Goal: Transaction & Acquisition: Purchase product/service

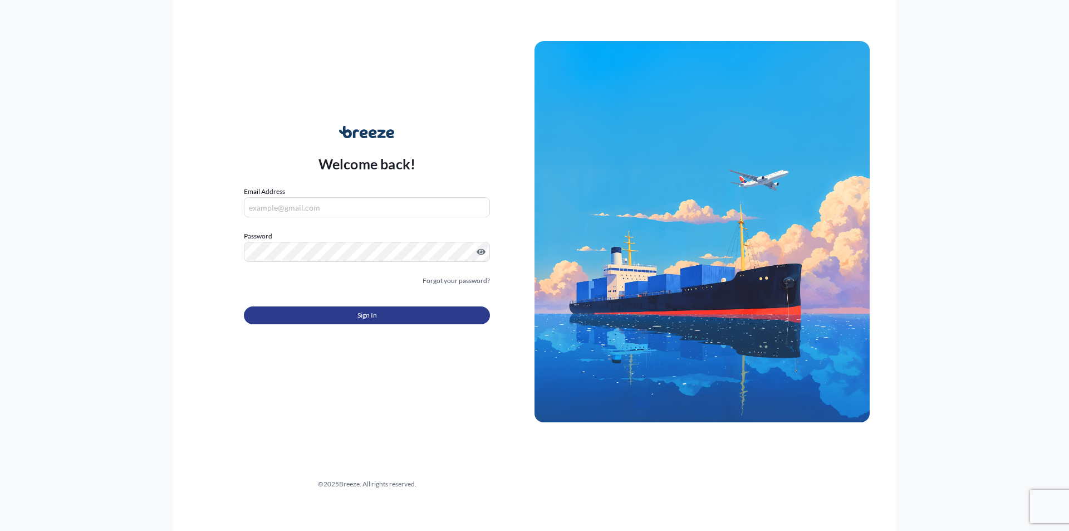
type input "[EMAIL_ADDRESS][DOMAIN_NAME]"
click at [326, 321] on button "Sign In" at bounding box center [367, 315] width 246 height 18
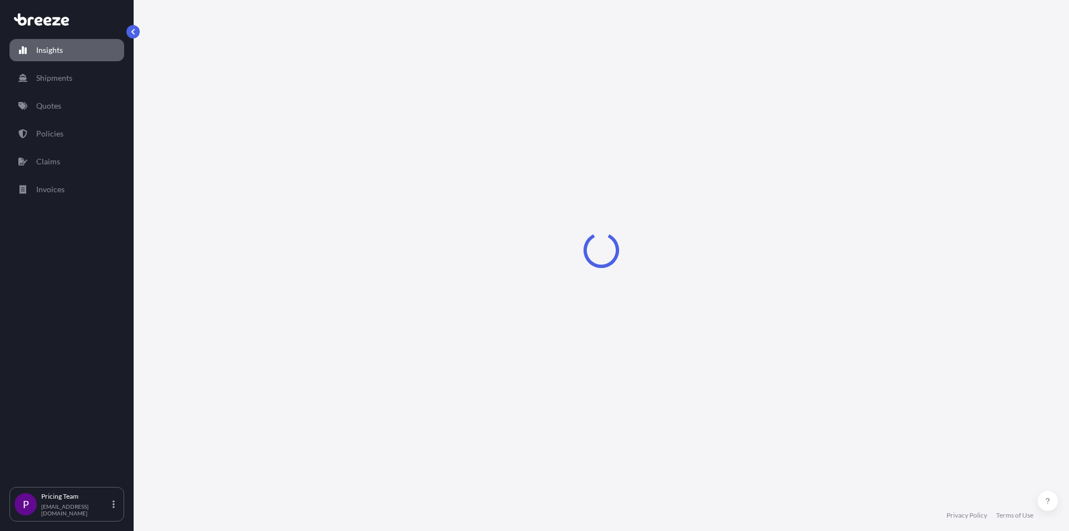
select select "2025"
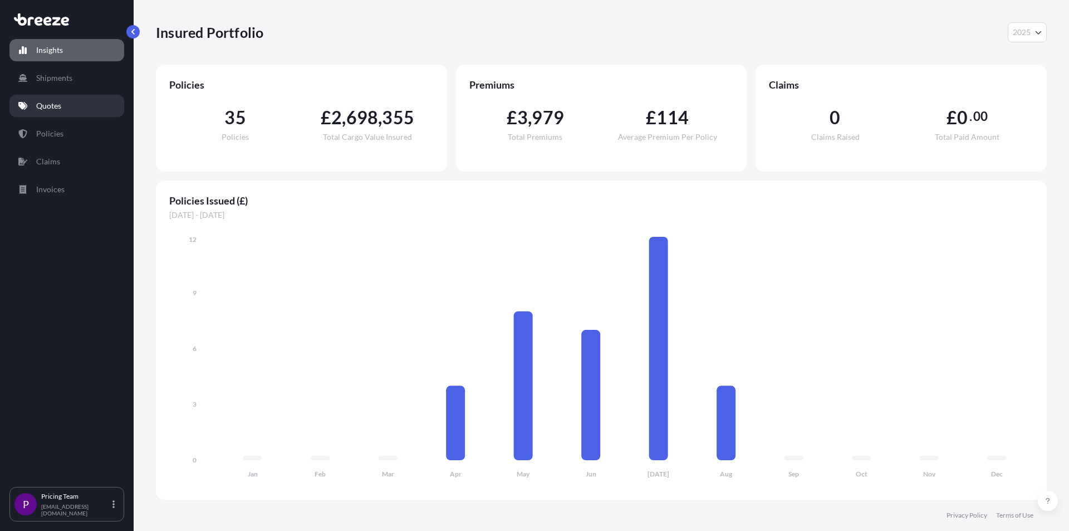
click at [51, 116] on link "Quotes" at bounding box center [66, 106] width 115 height 22
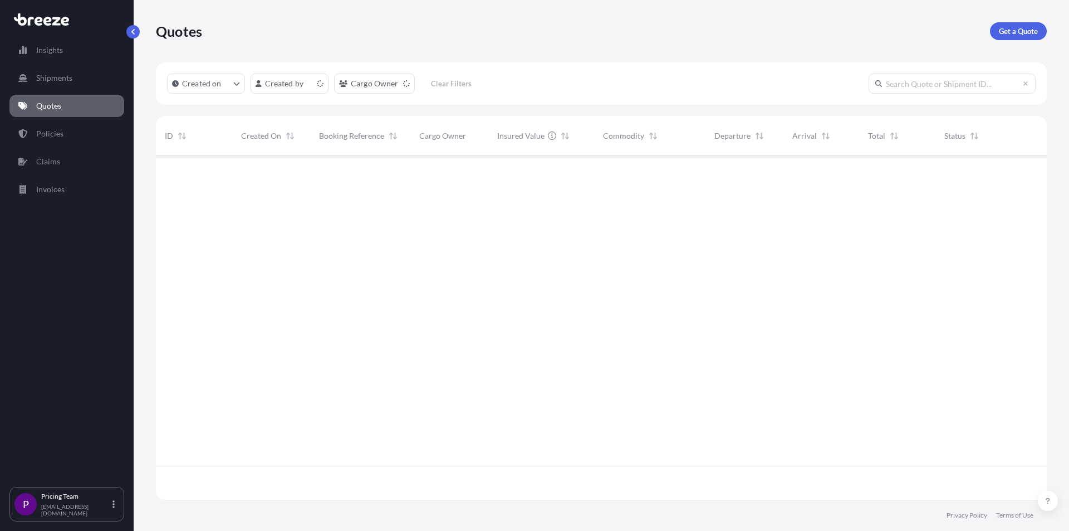
scroll to position [341, 883]
click at [1009, 31] on p "Get a Quote" at bounding box center [1018, 31] width 39 height 11
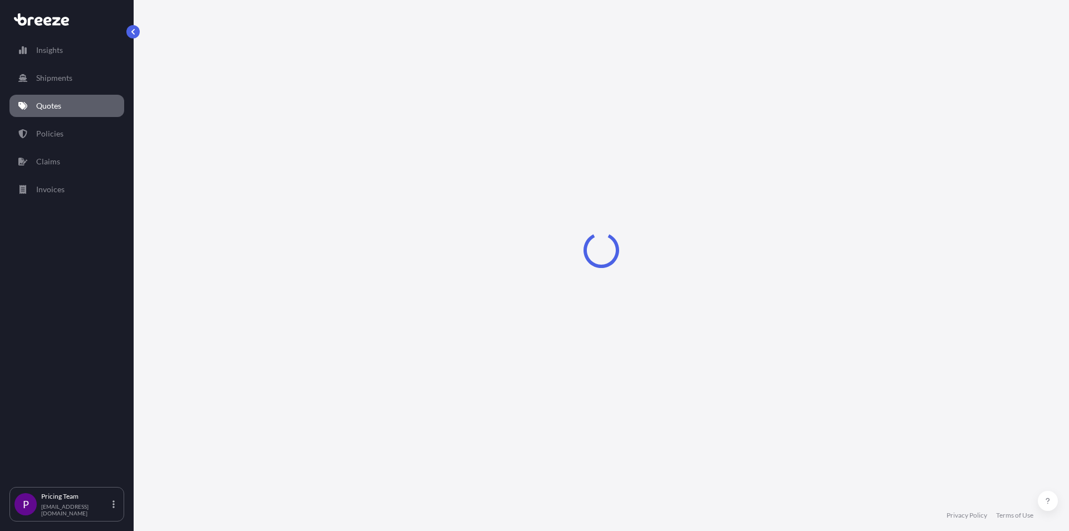
select select "Sea"
select select "1"
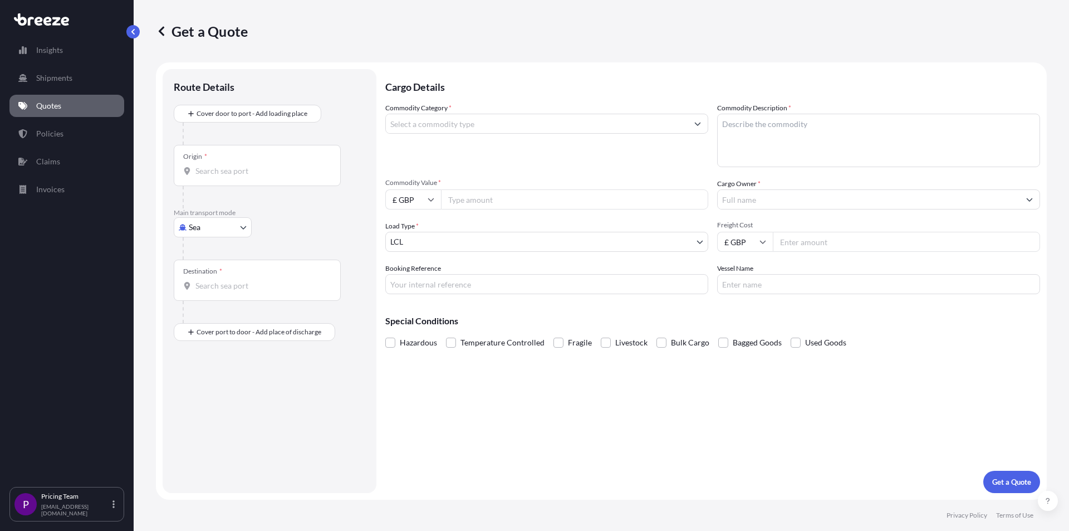
click at [636, 248] on body "Insights Shipments Quotes Policies Claims Invoices P Pricing Team [EMAIL_ADDRES…" at bounding box center [534, 265] width 1069 height 531
click at [204, 233] on body "Insights Shipments Quotes Policies Claims Invoices P Pricing Team [EMAIL_ADDRES…" at bounding box center [534, 265] width 1069 height 531
click at [204, 273] on span "Air" at bounding box center [200, 276] width 11 height 11
select select "Air"
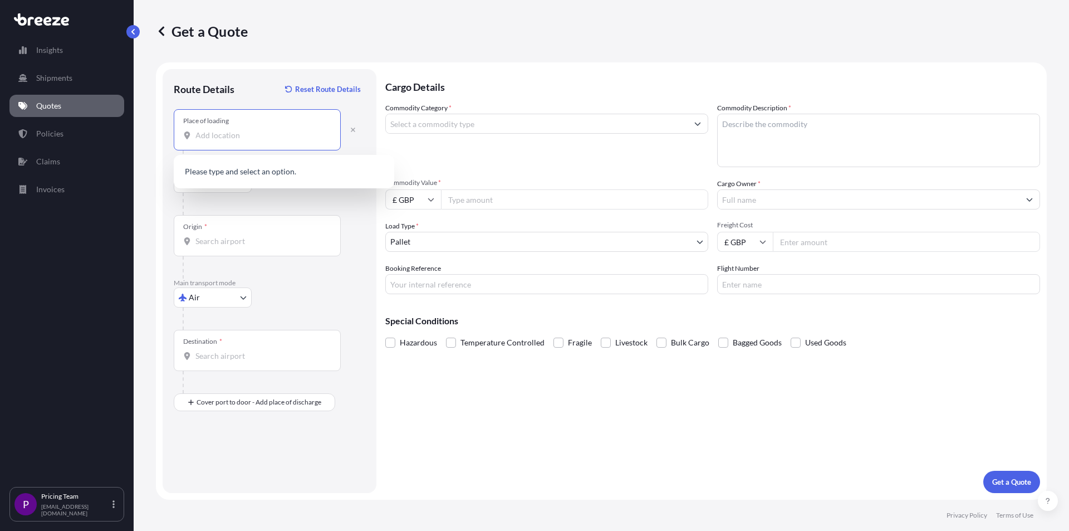
click at [216, 131] on input "Place of loading" at bounding box center [261, 135] width 131 height 11
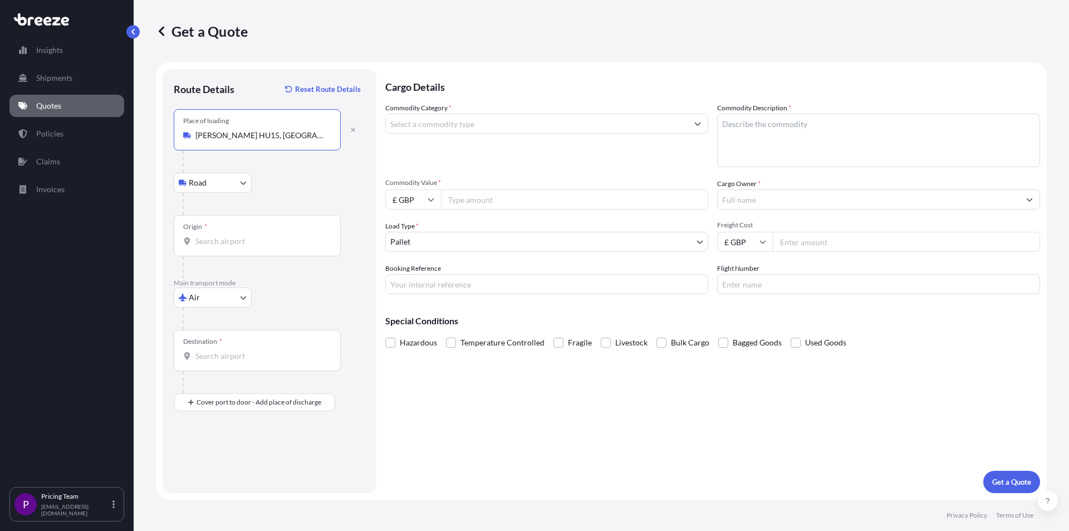
type input "[PERSON_NAME] HU15, [GEOGRAPHIC_DATA]"
click at [231, 228] on div "Origin *" at bounding box center [257, 235] width 167 height 41
click at [231, 236] on input "Origin *" at bounding box center [261, 241] width 131 height 11
type input "GBLHR - Heathrow Apt/[GEOGRAPHIC_DATA], [GEOGRAPHIC_DATA]"
click at [217, 359] on input "Destination *" at bounding box center [261, 355] width 131 height 11
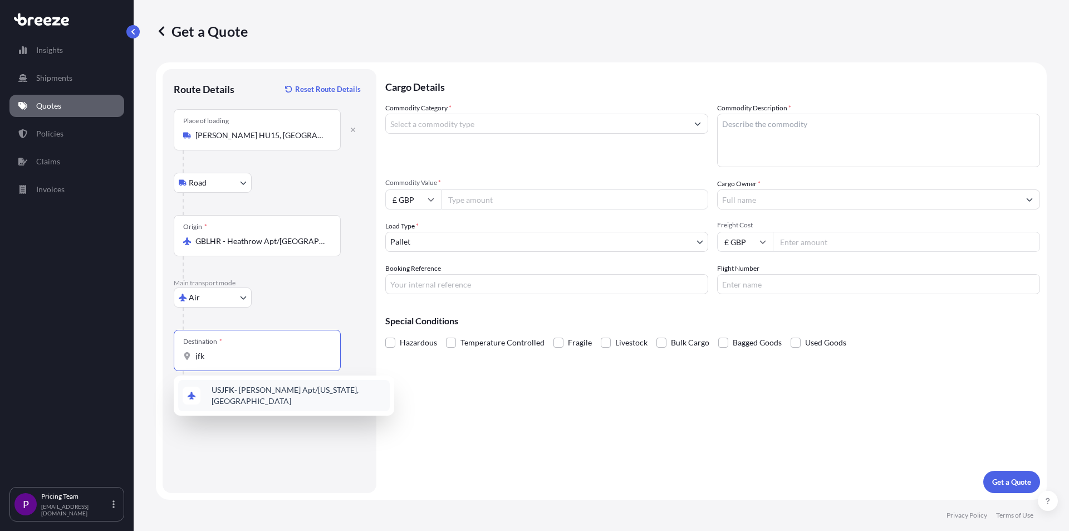
click at [258, 397] on span "US JFK - [PERSON_NAME] Apt/[US_STATE], [GEOGRAPHIC_DATA]" at bounding box center [299, 395] width 174 height 22
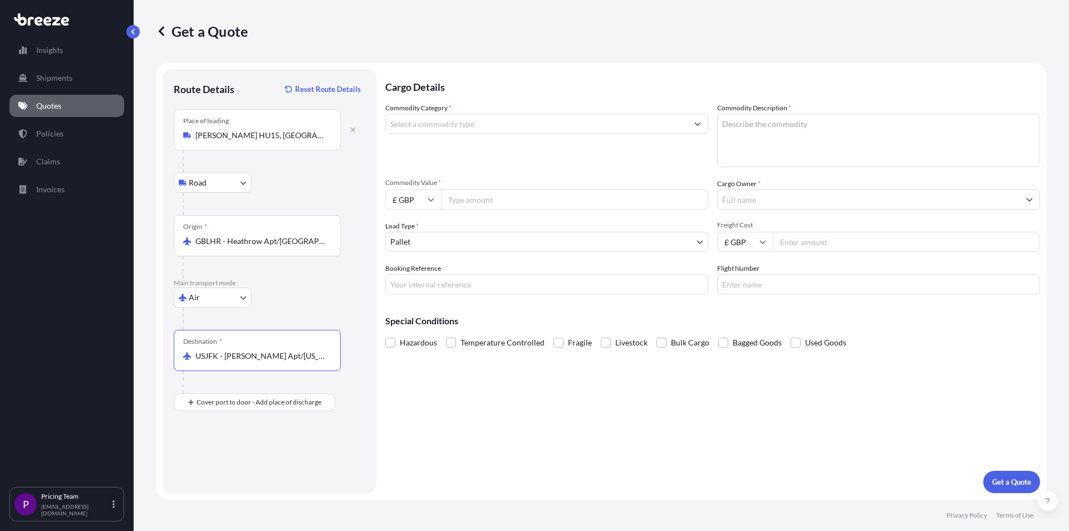
type input "USJFK - [PERSON_NAME] Apt/[US_STATE], [GEOGRAPHIC_DATA]"
click at [440, 123] on input "Commodity Category *" at bounding box center [537, 124] width 302 height 20
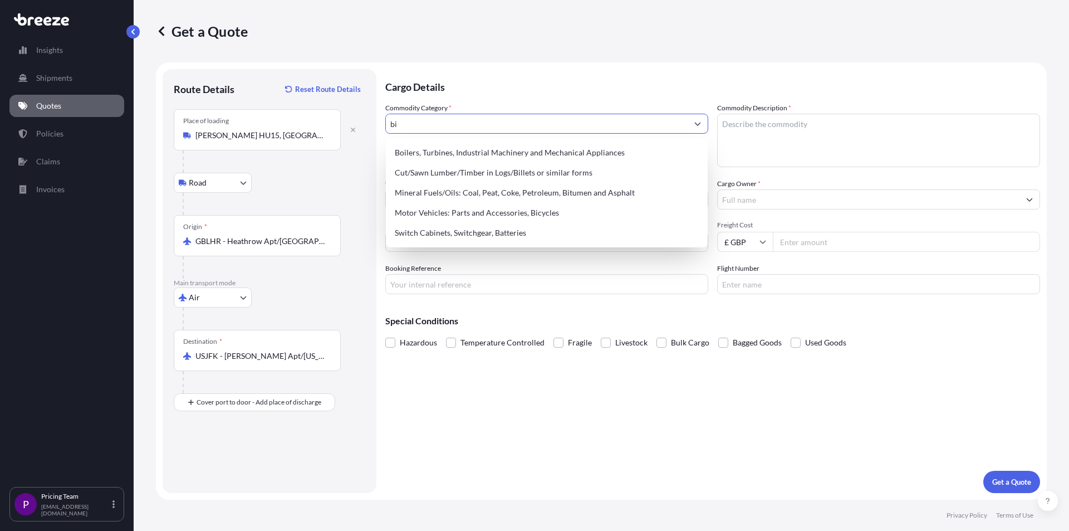
type input "b"
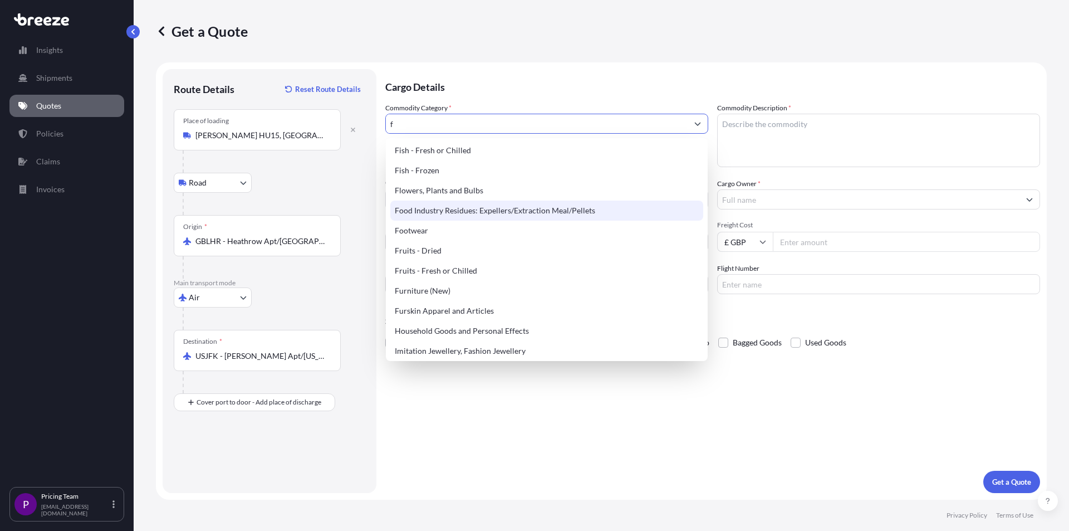
scroll to position [279, 0]
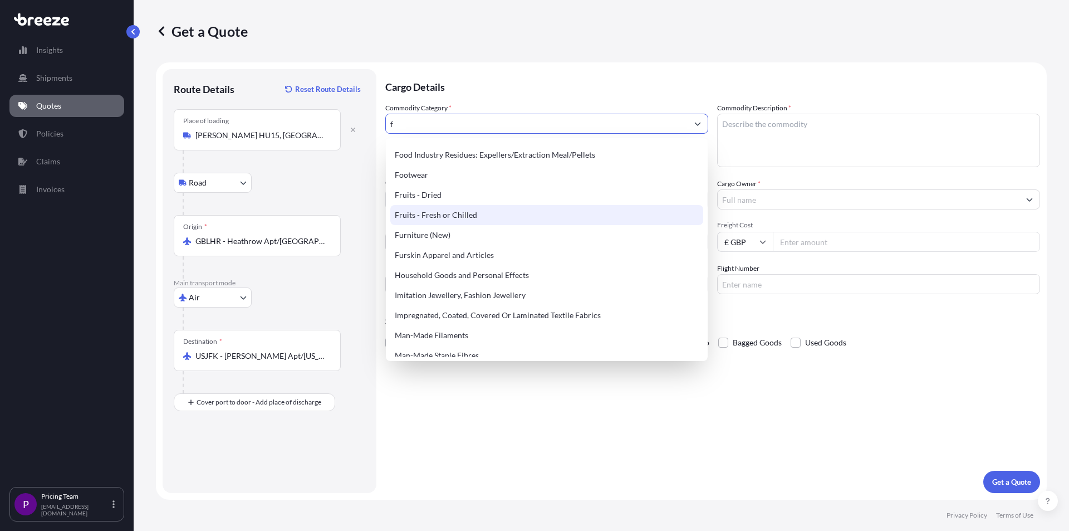
click at [471, 213] on div "Fruits - Fresh or Chilled" at bounding box center [546, 215] width 313 height 20
type input "Fruits - Fresh or Chilled"
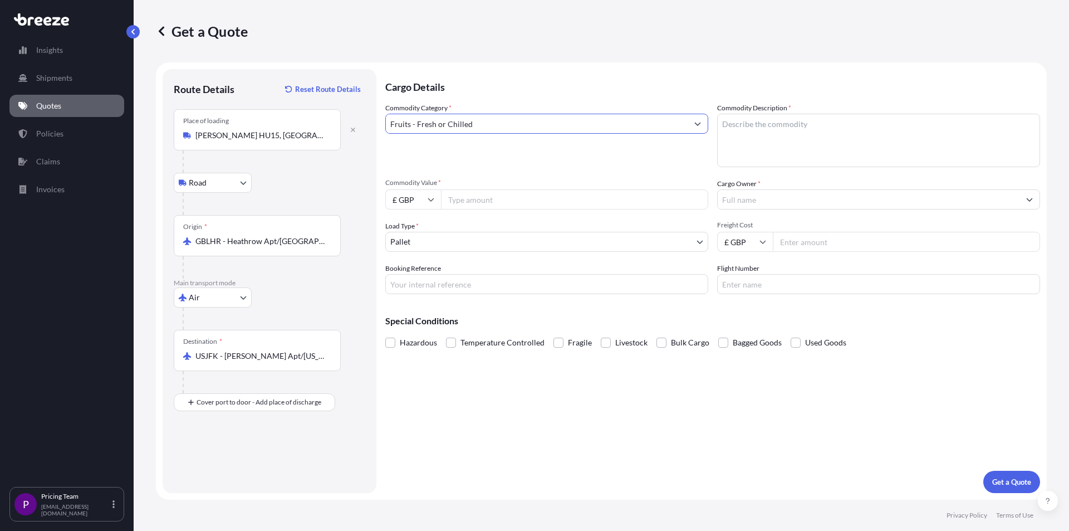
click at [522, 124] on input "Fruits - Fresh or Chilled" at bounding box center [537, 124] width 302 height 20
click at [695, 126] on icon "Show suggestions" at bounding box center [698, 123] width 7 height 7
